Goal: Find specific page/section: Find specific page/section

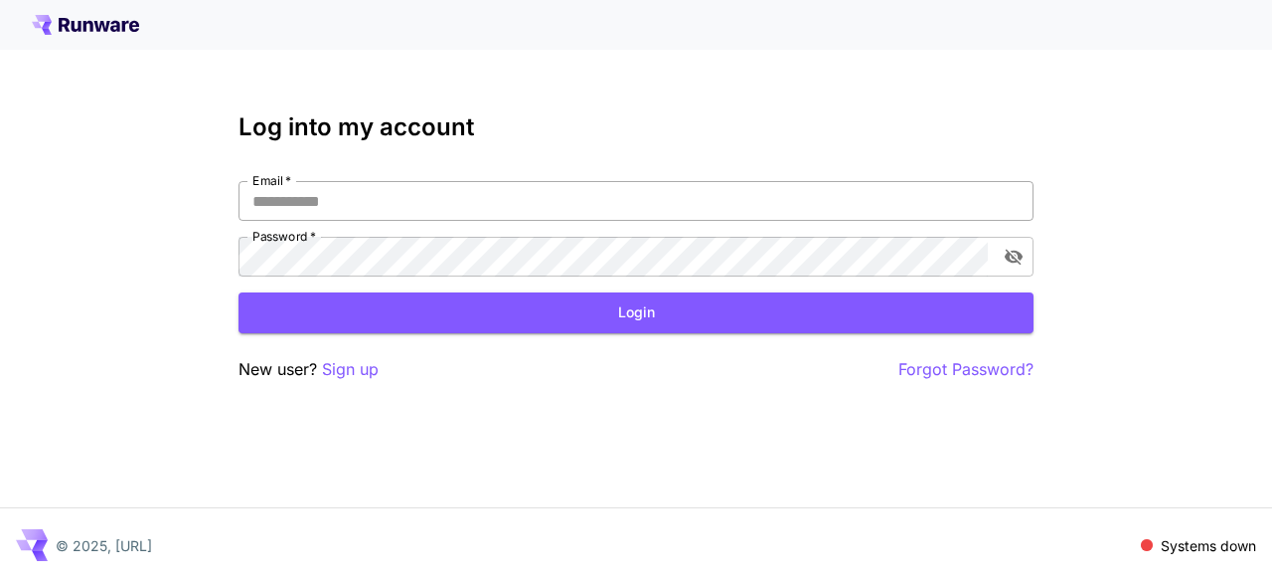
click at [288, 198] on input "Email   *" at bounding box center [636, 201] width 795 height 40
type input "**********"
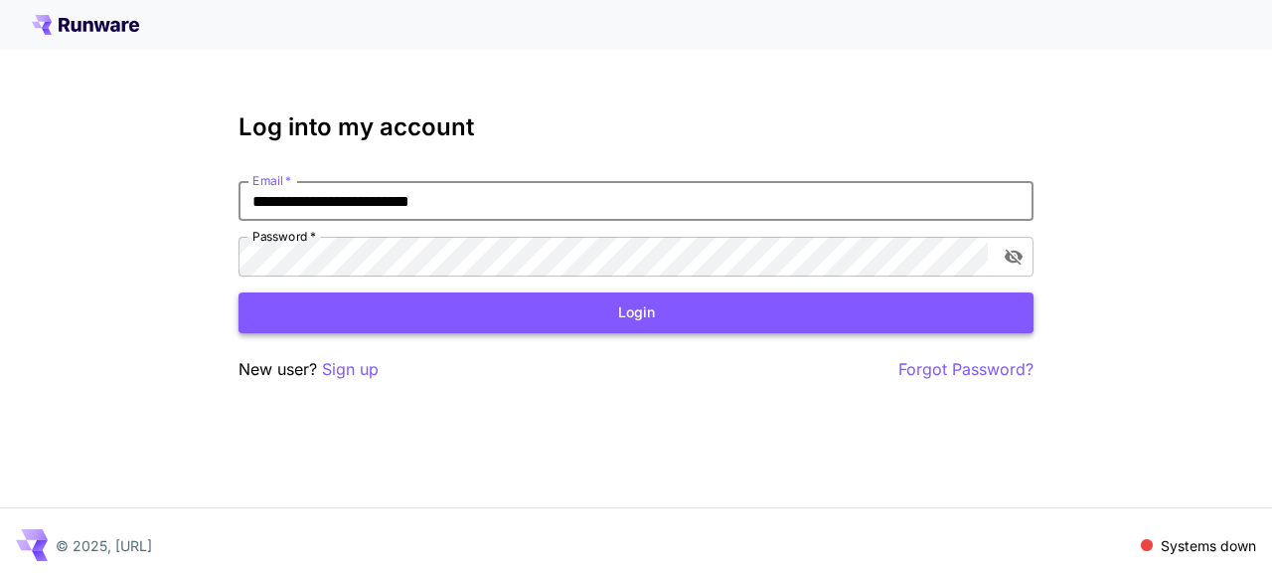
click at [628, 307] on button "Login" at bounding box center [636, 312] width 795 height 41
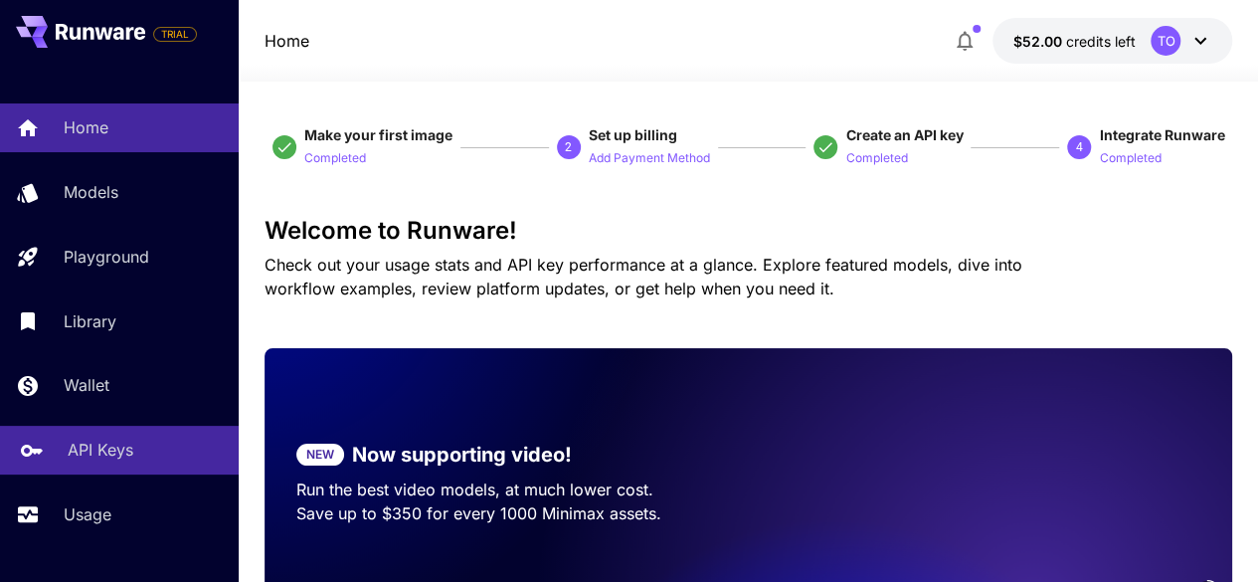
click at [102, 443] on p "API Keys" at bounding box center [101, 449] width 66 height 24
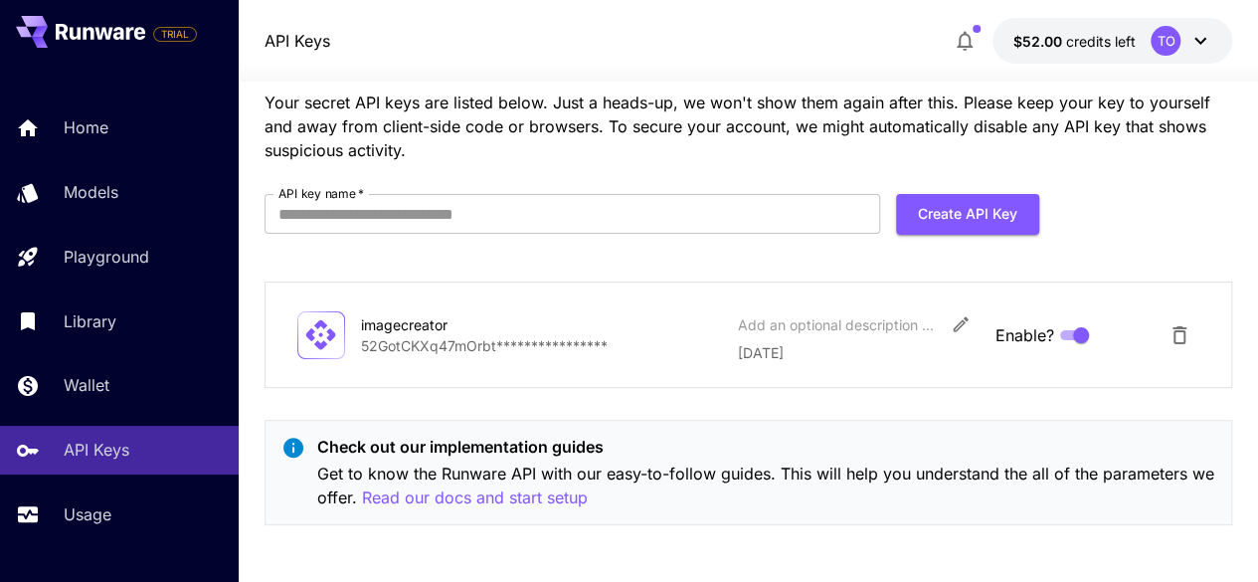
scroll to position [72, 0]
click at [479, 487] on p "Read our docs and start setup" at bounding box center [475, 496] width 226 height 25
